Goal: Information Seeking & Learning: Learn about a topic

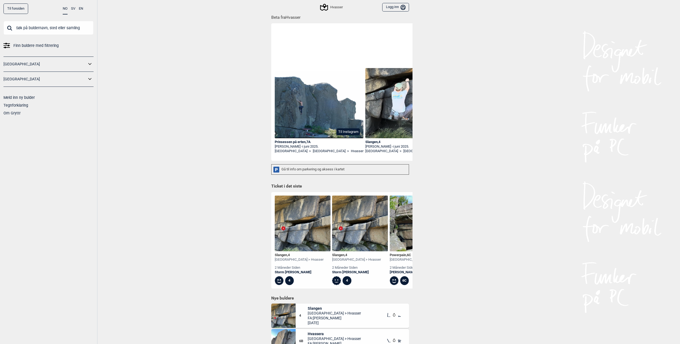
scroll to position [134, 0]
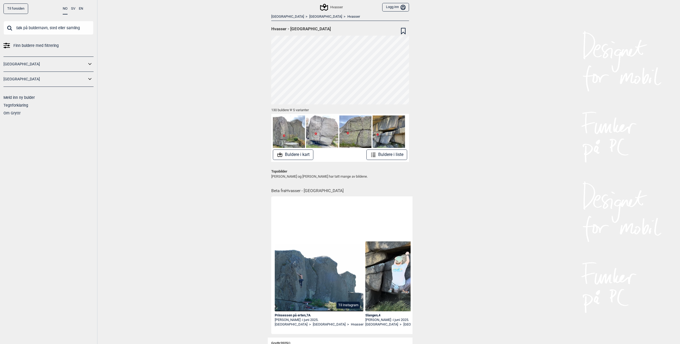
click at [280, 154] on icon at bounding box center [279, 155] width 5 height 4
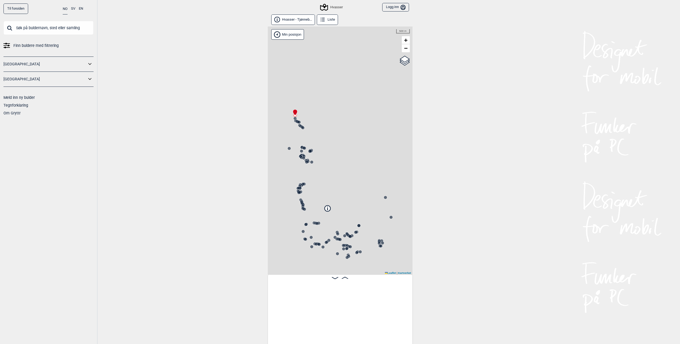
scroll to position [0, 42]
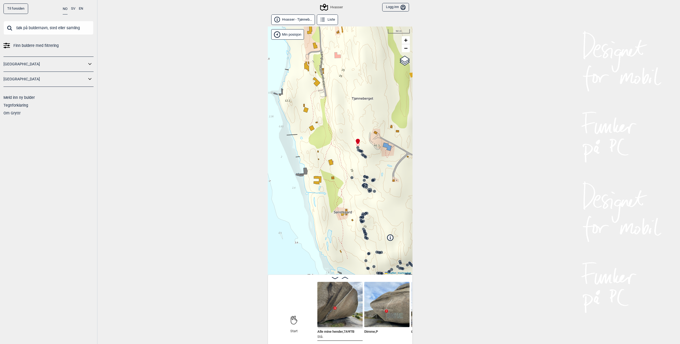
drag, startPoint x: 312, startPoint y: 112, endPoint x: 372, endPoint y: 140, distance: 66.3
click at [374, 140] on div "Hvasser" at bounding box center [340, 151] width 145 height 248
click at [351, 147] on div "Hvasser" at bounding box center [340, 151] width 145 height 248
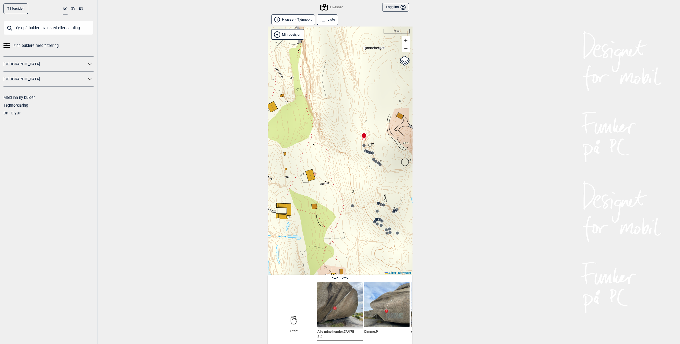
click at [351, 147] on div "Hvasser" at bounding box center [340, 151] width 145 height 248
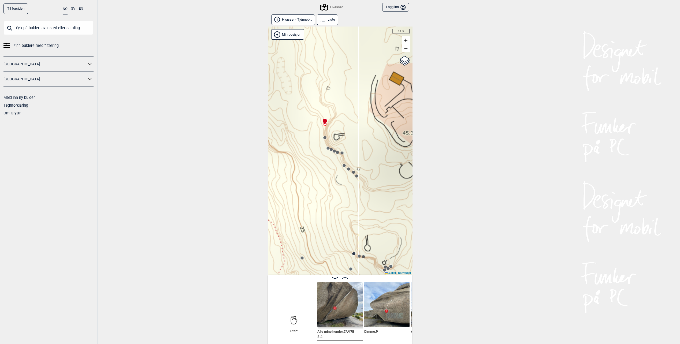
drag, startPoint x: 367, startPoint y: 148, endPoint x: 315, endPoint y: 143, distance: 51.8
click at [315, 143] on div "Hvasser" at bounding box center [340, 151] width 145 height 248
click at [313, 158] on div "Hvasser" at bounding box center [340, 151] width 145 height 248
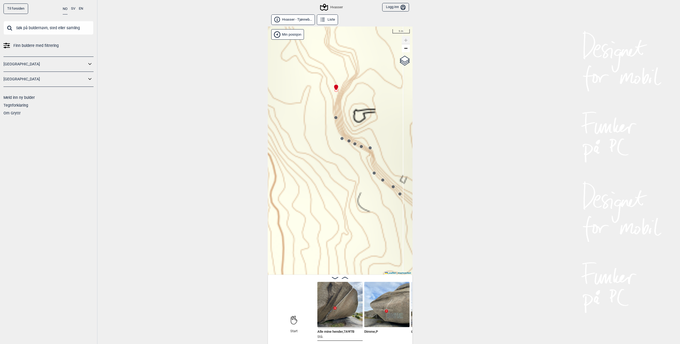
click at [321, 139] on div "Hvasser" at bounding box center [340, 151] width 145 height 248
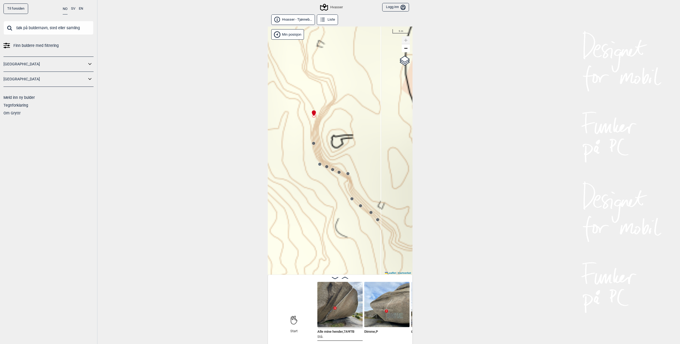
drag, startPoint x: 320, startPoint y: 159, endPoint x: 289, endPoint y: 161, distance: 31.7
click at [289, 161] on div "Hvasser" at bounding box center [340, 151] width 145 height 248
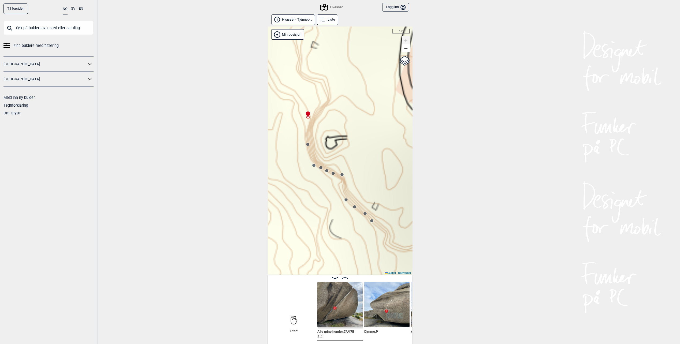
click at [308, 147] on div "Hvasser" at bounding box center [340, 151] width 145 height 248
click at [307, 144] on circle at bounding box center [307, 144] width 3 height 3
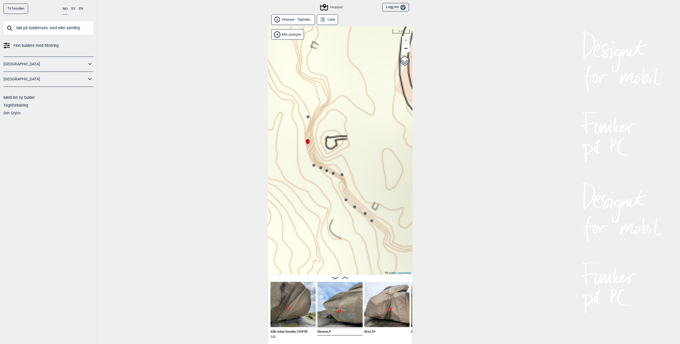
click at [313, 165] on circle at bounding box center [313, 165] width 3 height 3
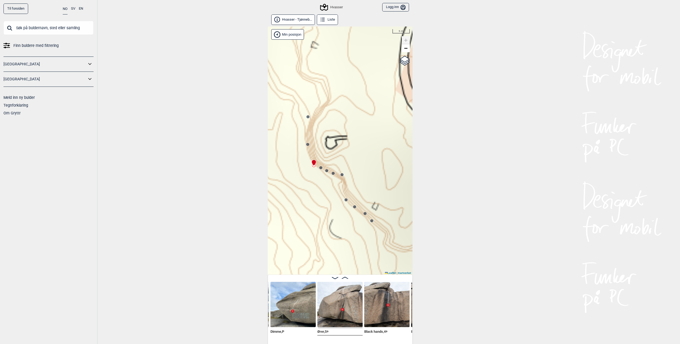
click at [321, 168] on circle at bounding box center [320, 167] width 3 height 3
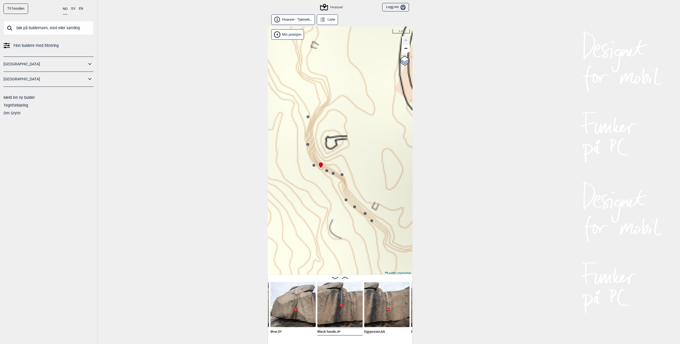
click at [347, 313] on img at bounding box center [339, 304] width 45 height 45
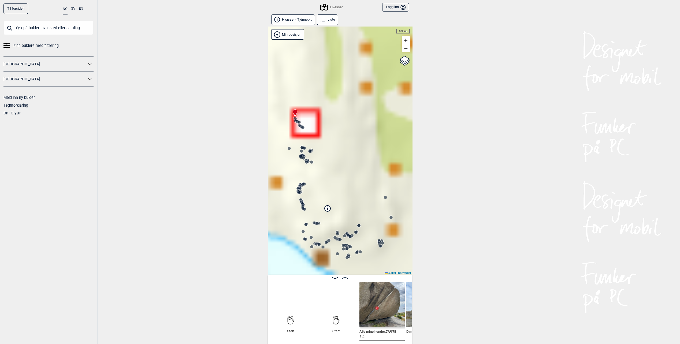
scroll to position [0, 42]
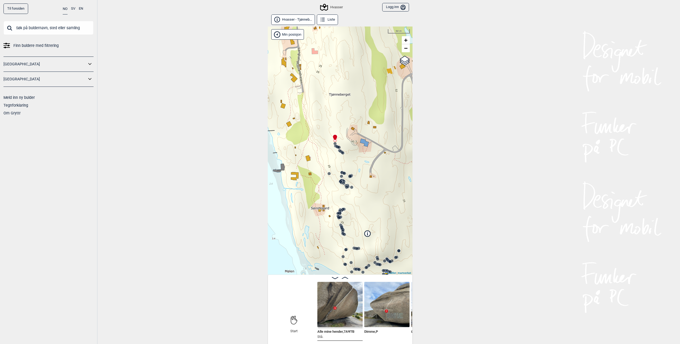
drag, startPoint x: 327, startPoint y: 161, endPoint x: 351, endPoint y: 168, distance: 24.3
click at [351, 168] on div "Hvasser" at bounding box center [340, 151] width 145 height 248
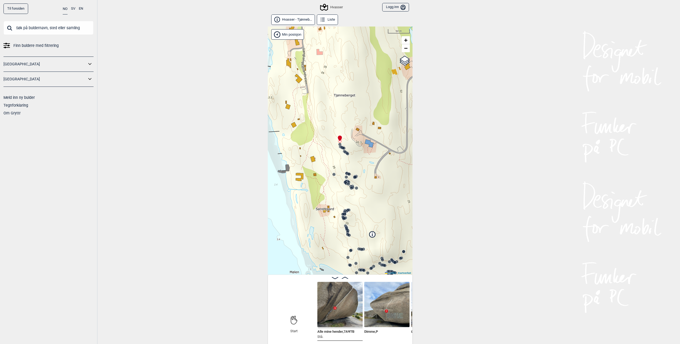
click at [342, 163] on div "Hvasser" at bounding box center [340, 151] width 145 height 248
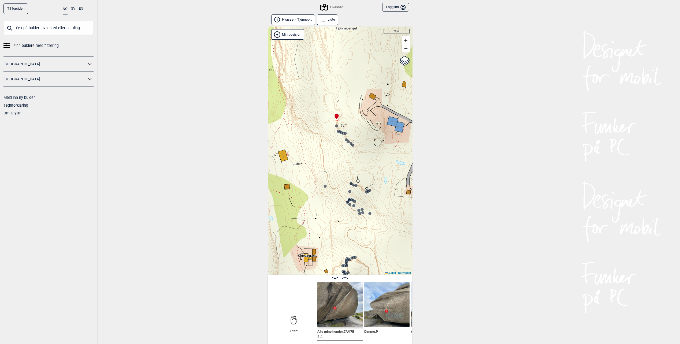
click at [342, 163] on div "Hvasser" at bounding box center [340, 151] width 145 height 248
click at [346, 157] on div "Hvasser" at bounding box center [340, 151] width 145 height 248
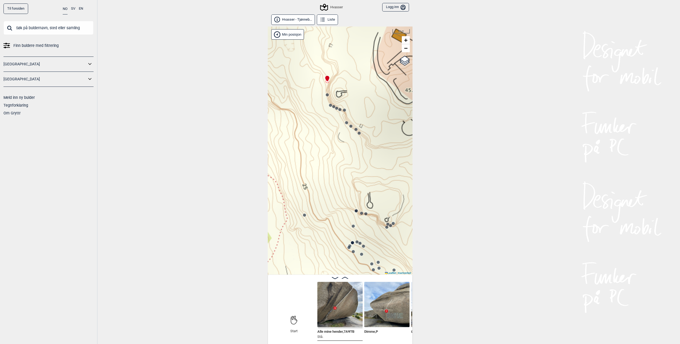
drag, startPoint x: 299, startPoint y: 309, endPoint x: 281, endPoint y: 309, distance: 18.0
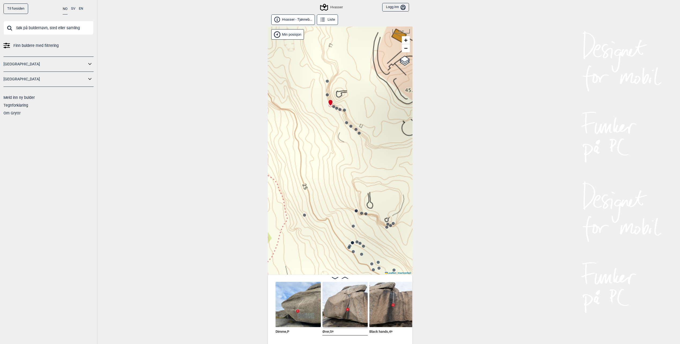
scroll to position [0, 143]
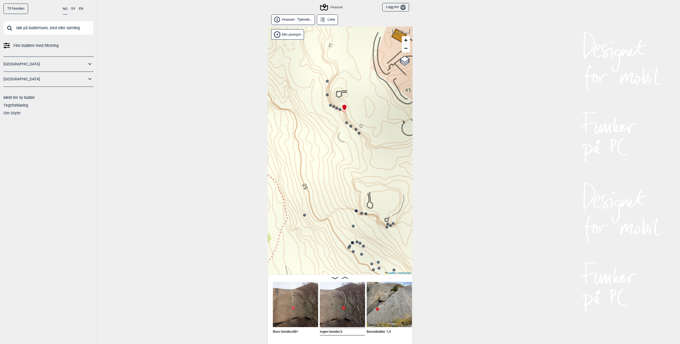
scroll to position [0, 372]
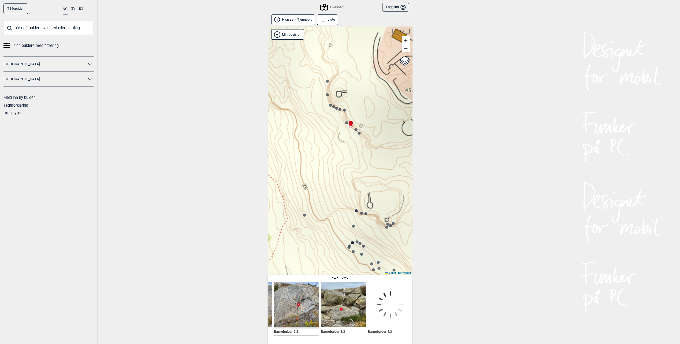
scroll to position [0, 486]
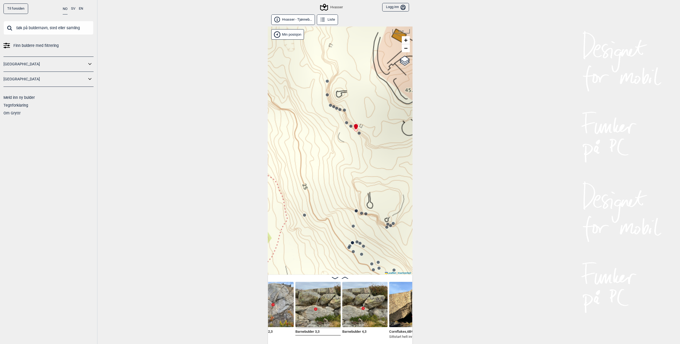
click at [325, 314] on img at bounding box center [317, 304] width 45 height 45
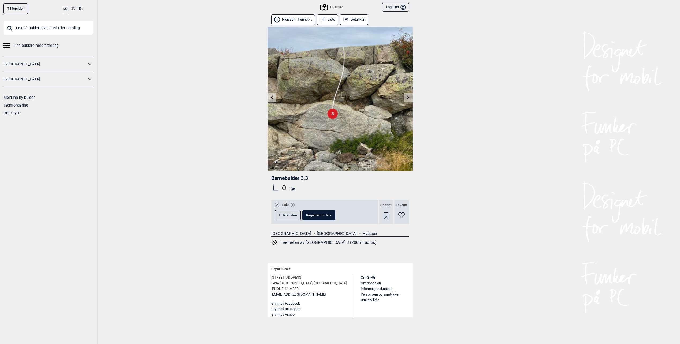
click at [199, 125] on div "Til forsiden NO SV EN Finn buldere med filtrering [GEOGRAPHIC_DATA] [GEOGRAPHIC…" at bounding box center [340, 172] width 680 height 344
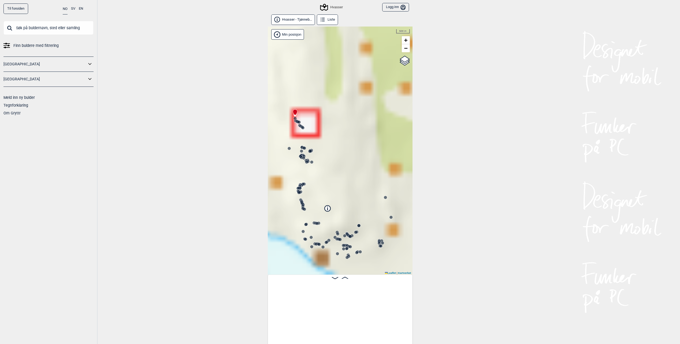
scroll to position [0, 42]
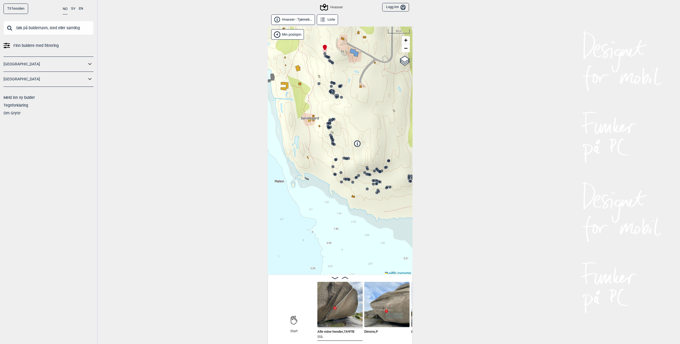
drag, startPoint x: 378, startPoint y: 221, endPoint x: 390, endPoint y: 193, distance: 30.5
click at [390, 193] on div "Hvasser" at bounding box center [340, 151] width 145 height 248
click at [376, 193] on circle at bounding box center [376, 192] width 3 height 3
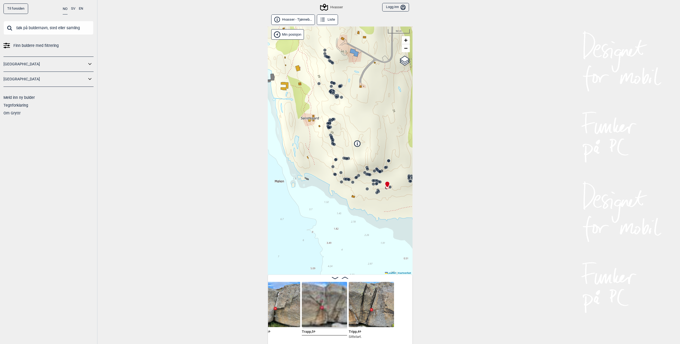
scroll to position [0, 6030]
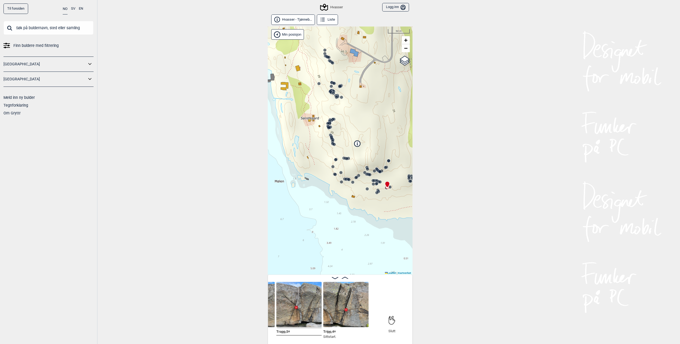
scroll to position [0, 5957]
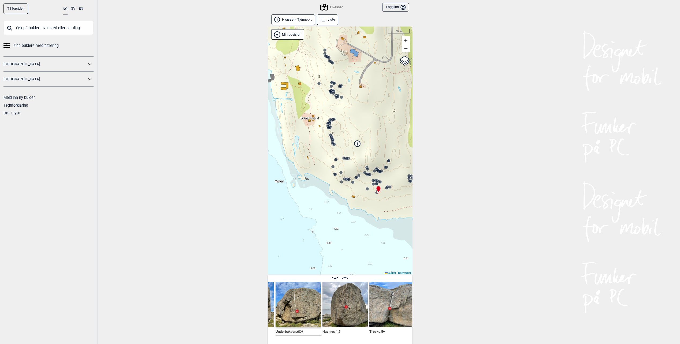
scroll to position [0, 5817]
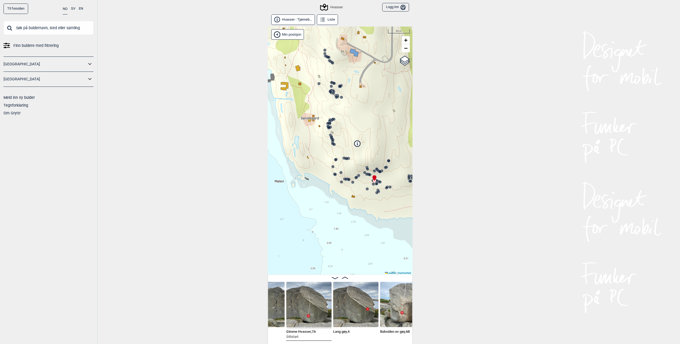
scroll to position [0, 5545]
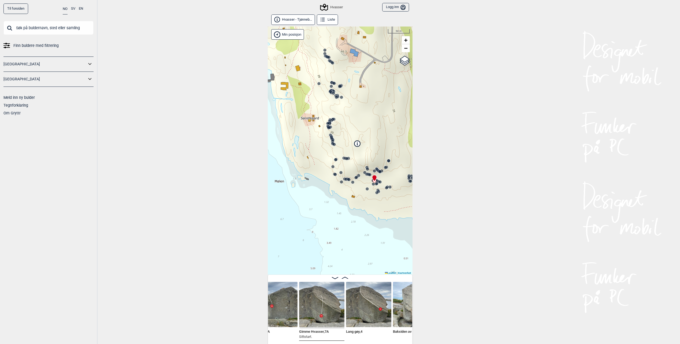
scroll to position [0, 5506]
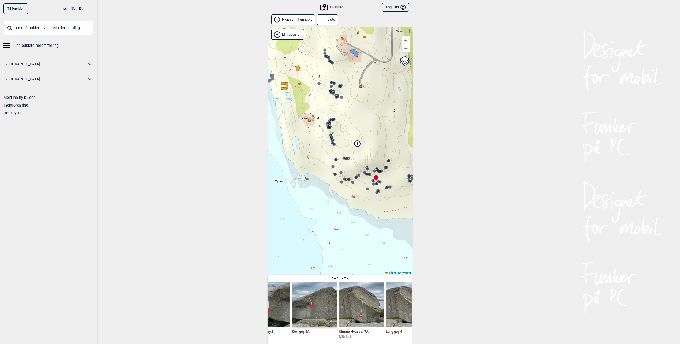
click at [396, 323] on img at bounding box center [407, 304] width 45 height 45
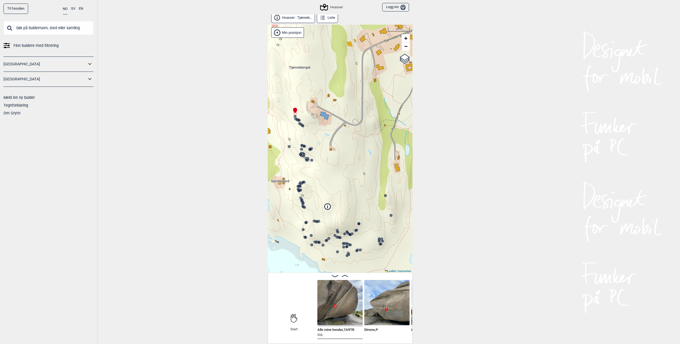
scroll to position [3, 0]
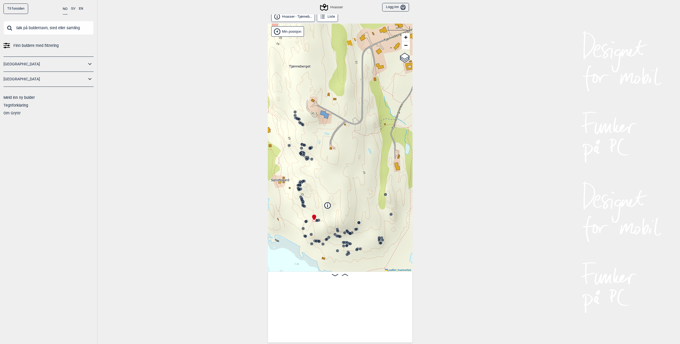
scroll to position [0, 3316]
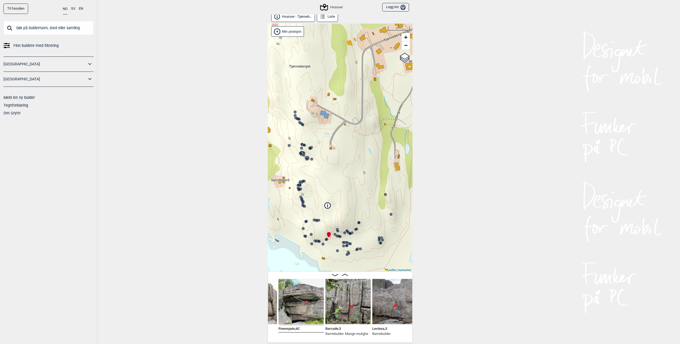
scroll to position [0, 4123]
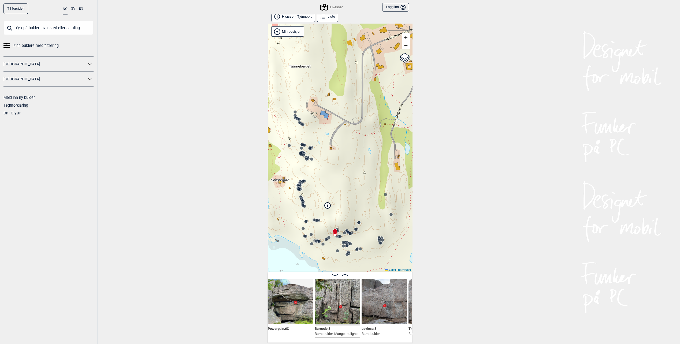
click at [341, 312] on img at bounding box center [336, 301] width 45 height 45
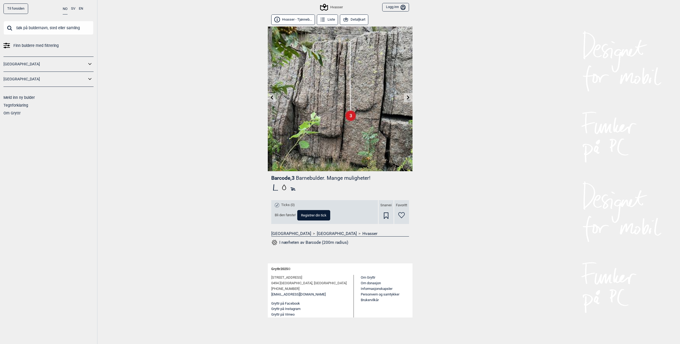
click at [219, 203] on div "Til forsiden NO SV EN Finn buldere med filtrering [GEOGRAPHIC_DATA] [GEOGRAPHIC…" at bounding box center [340, 172] width 680 height 344
